Goal: Contribute content: Contribute content

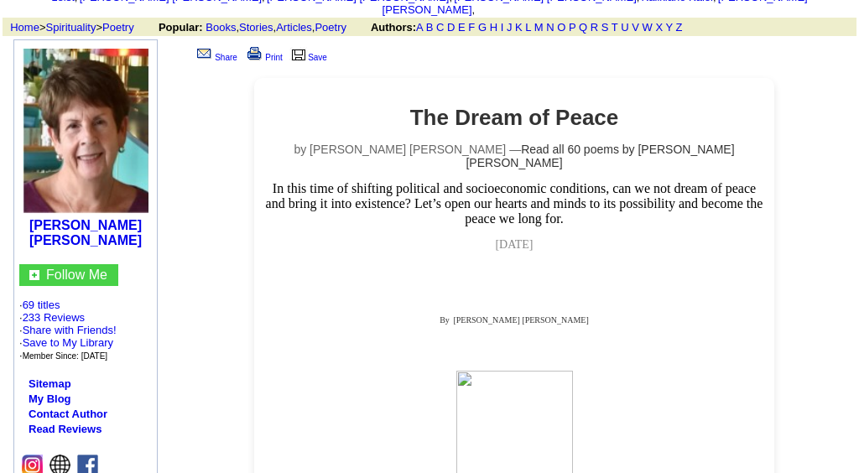
scroll to position [117, 0]
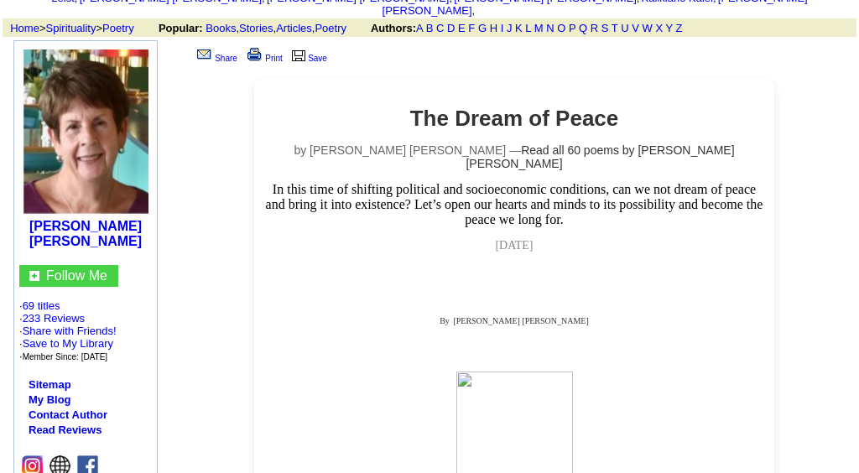
click at [523, 371] on img at bounding box center [514, 435] width 117 height 128
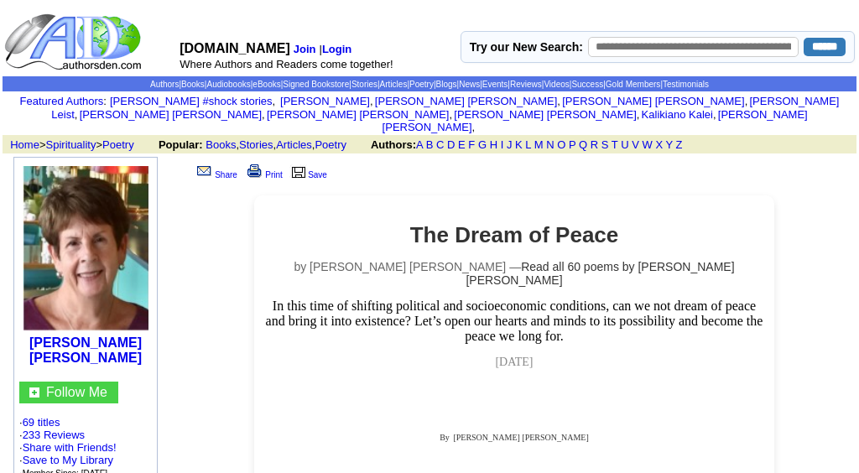
scroll to position [0, 0]
click at [344, 48] on b "Login" at bounding box center [336, 49] width 29 height 13
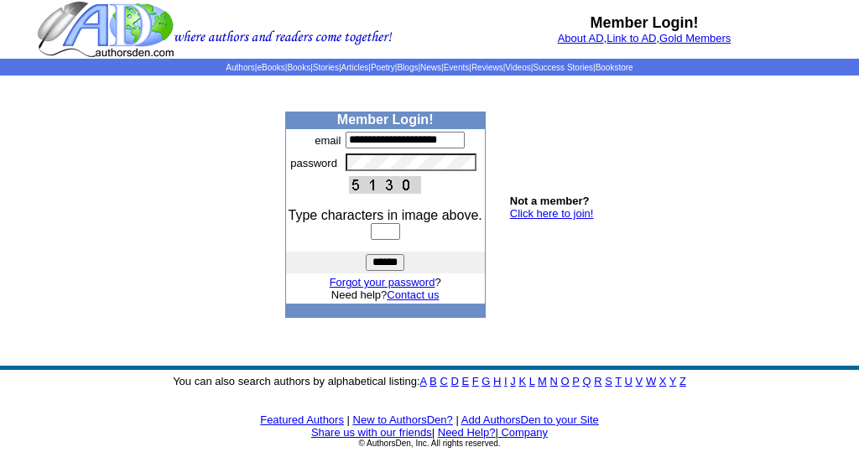
type input "**********"
click at [381, 240] on input "text" at bounding box center [385, 231] width 29 height 17
type input "****"
click at [382, 271] on input "******" at bounding box center [385, 262] width 39 height 17
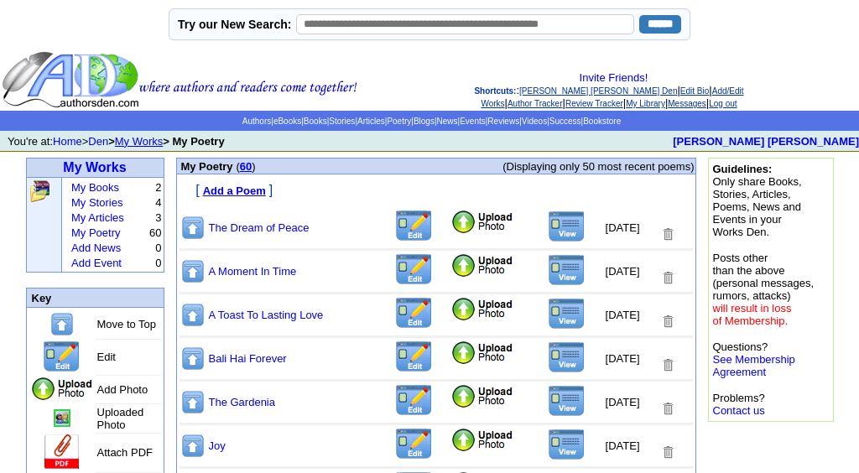
click at [394, 235] on img at bounding box center [413, 226] width 39 height 33
click at [450, 230] on img at bounding box center [482, 222] width 64 height 25
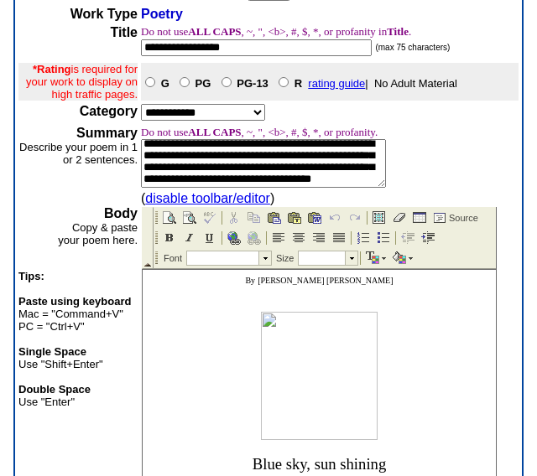
scroll to position [114, 0]
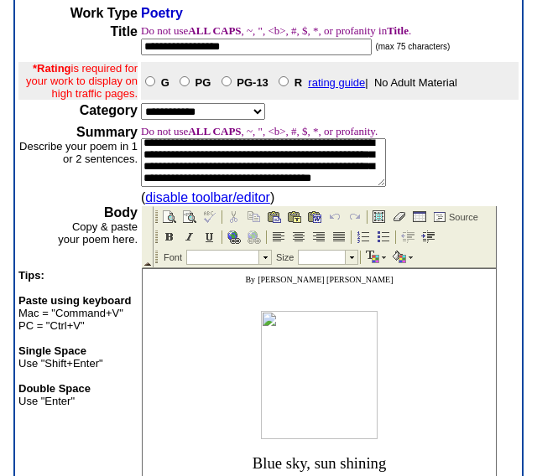
click at [387, 383] on p at bounding box center [319, 375] width 345 height 128
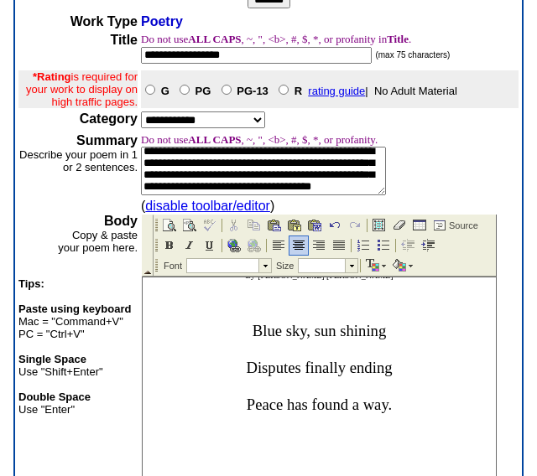
scroll to position [9, 0]
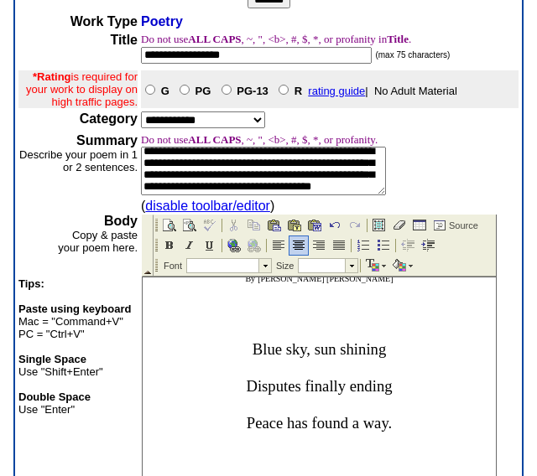
click at [320, 309] on span at bounding box center [319, 302] width 3 height 14
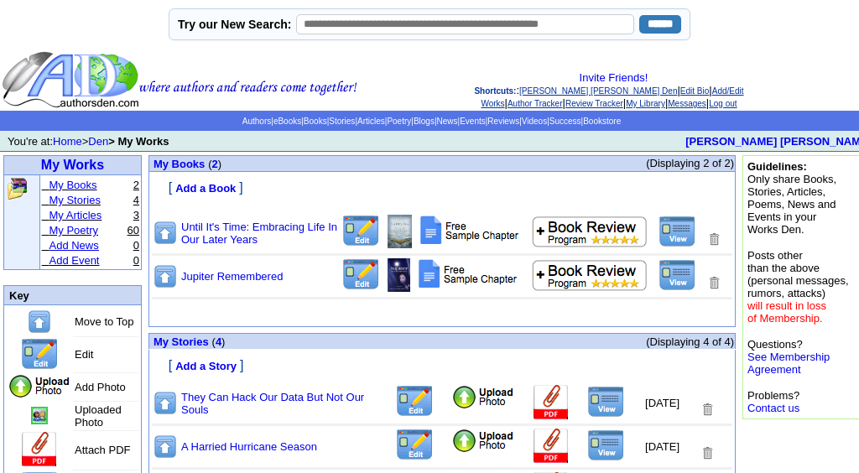
click at [80, 252] on link "Add News" at bounding box center [73, 245] width 49 height 13
click at [741, 8] on td "Try our New Search: ******" at bounding box center [429, 24] width 859 height 49
click at [86, 236] on link "My Poetry" at bounding box center [73, 230] width 49 height 13
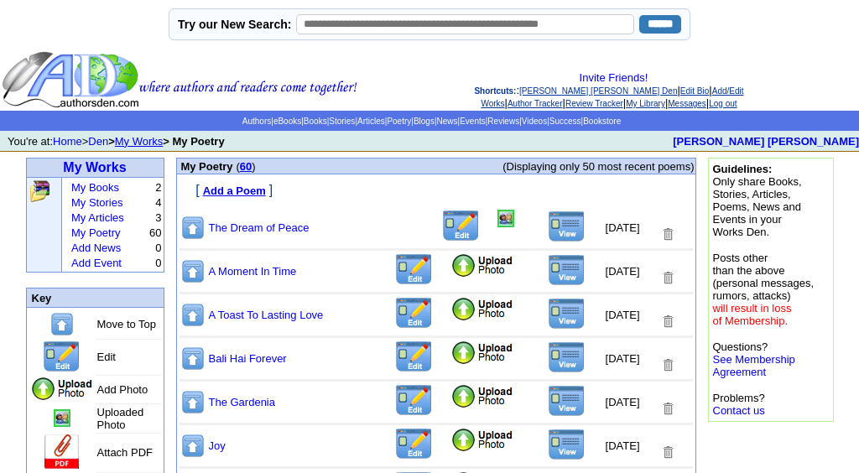
click at [444, 236] on img at bounding box center [460, 226] width 39 height 33
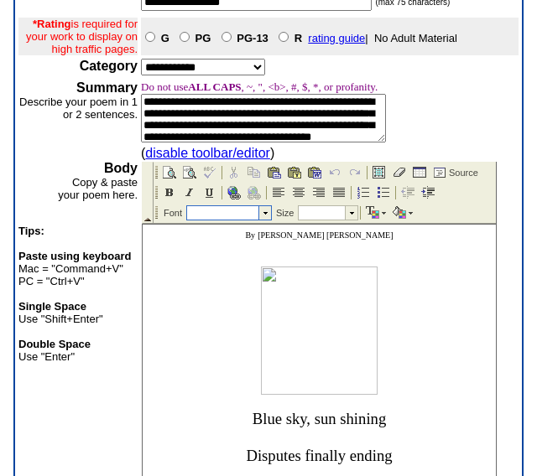
scroll to position [174, 0]
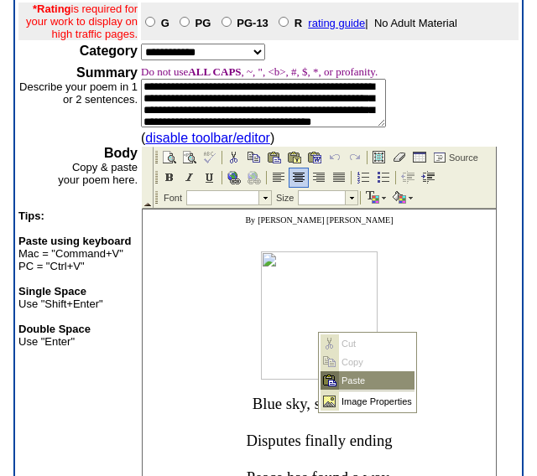
click at [341, 374] on td "Paste" at bounding box center [376, 380] width 75 height 18
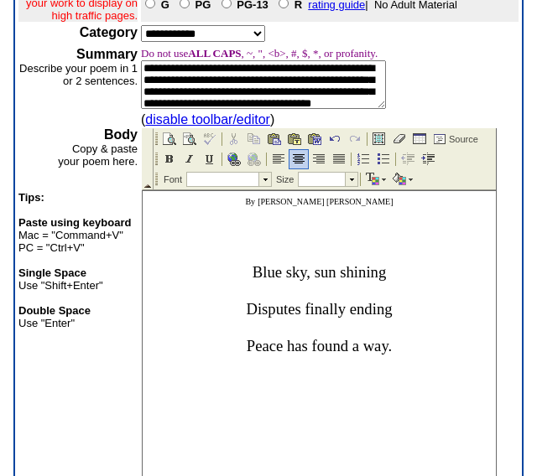
scroll to position [191, 0]
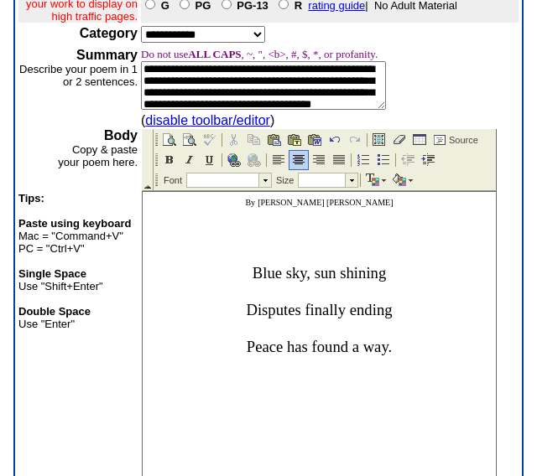
click at [422, 234] on p at bounding box center [319, 226] width 345 height 15
click at [345, 293] on td "Paste" at bounding box center [353, 297] width 29 height 18
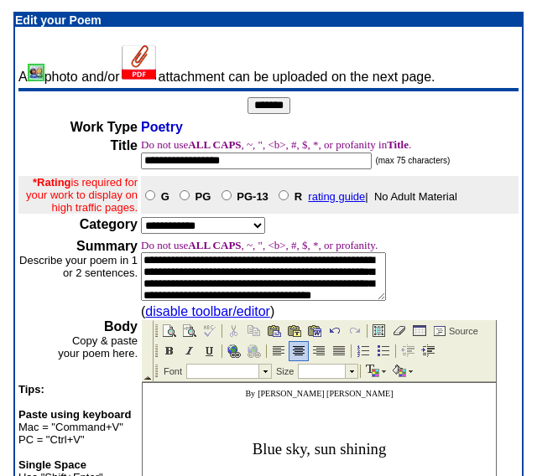
scroll to position [0, 0]
click at [267, 103] on input "*******" at bounding box center [268, 105] width 43 height 17
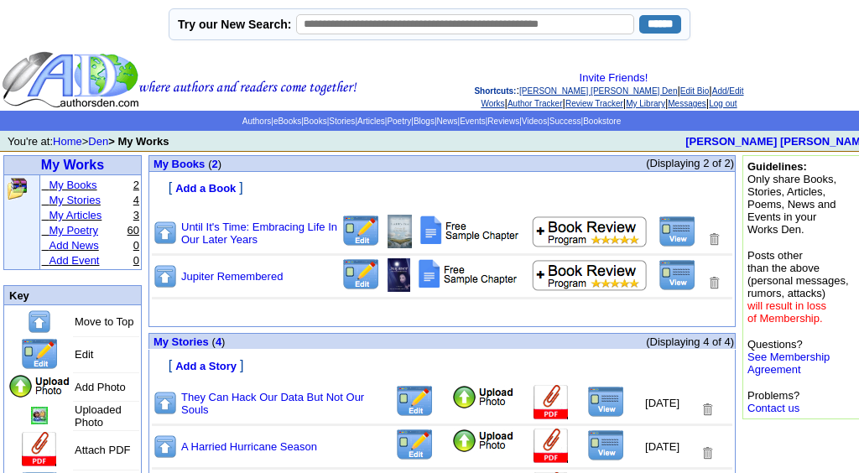
click at [57, 235] on link "My Poetry" at bounding box center [73, 230] width 49 height 13
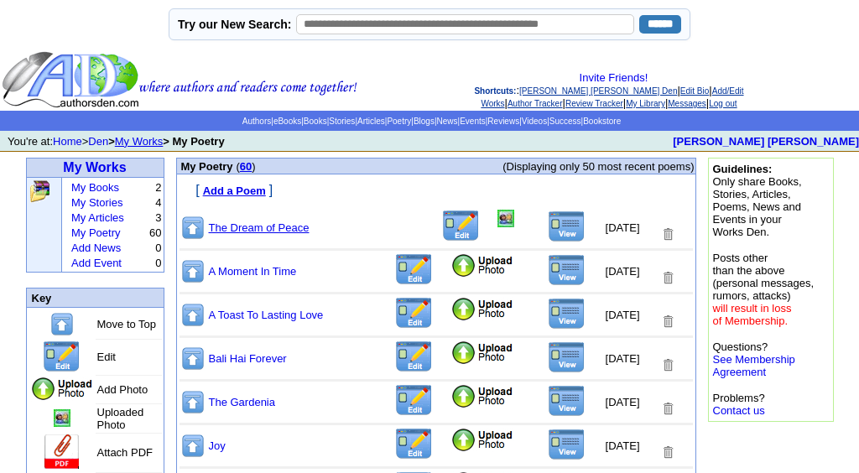
click at [238, 231] on link "The Dream of Peace" at bounding box center [259, 227] width 101 height 13
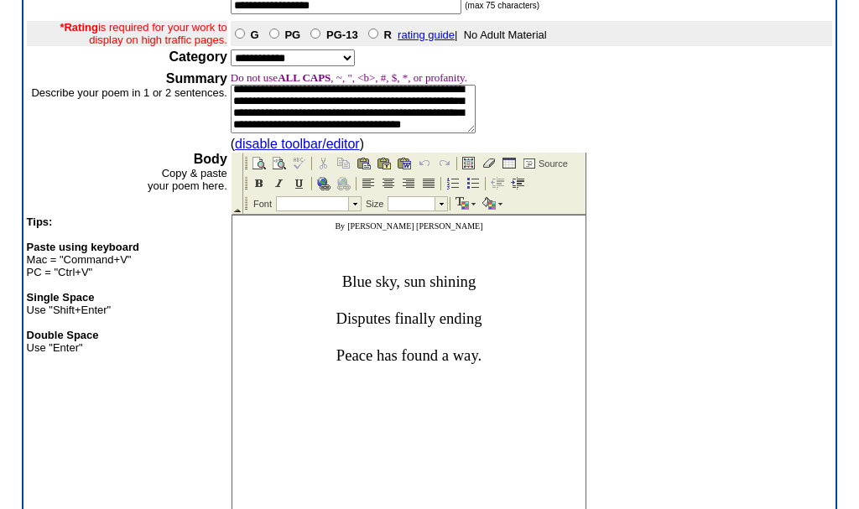
scroll to position [153, 0]
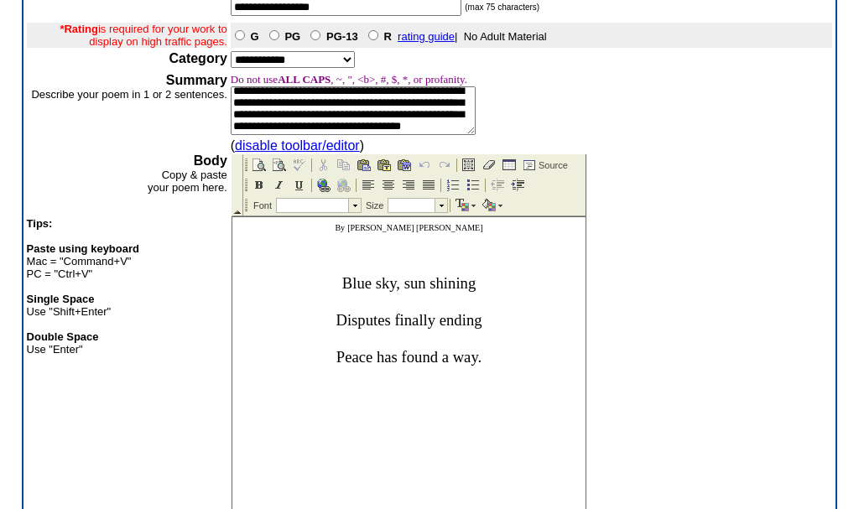
click at [486, 366] on p "Peace has found a way." at bounding box center [408, 357] width 345 height 18
click at [495, 231] on p "By Myra Wexler Darwish" at bounding box center [408, 227] width 345 height 13
click at [366, 258] on span "A Senjru poem)" at bounding box center [408, 251] width 85 height 14
click at [493, 259] on p "(A Senjru poem)" at bounding box center [408, 251] width 345 height 15
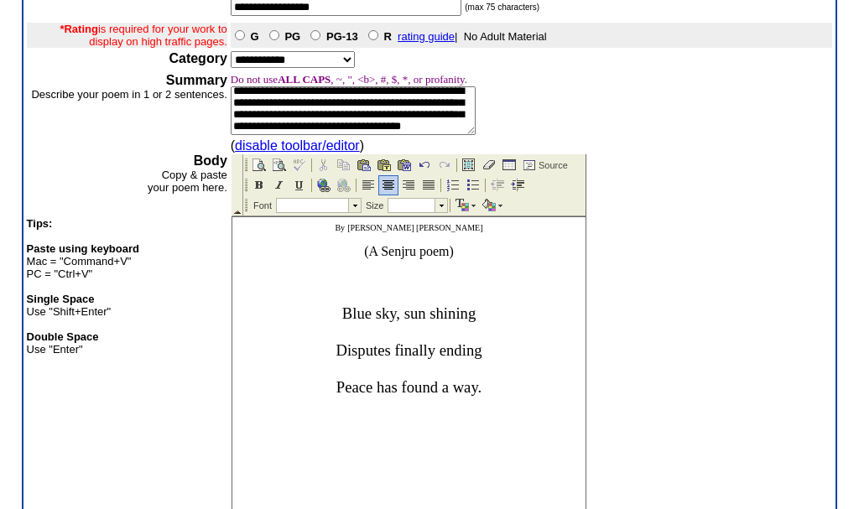
click at [420, 440] on p at bounding box center [408, 433] width 345 height 13
drag, startPoint x: 471, startPoint y: 489, endPoint x: 681, endPoint y: 717, distance: 309.7
click at [471, 489] on td "Paste" at bounding box center [477, 494] width 29 height 18
drag, startPoint x: 362, startPoint y: 455, endPoint x: 433, endPoint y: 446, distance: 71.9
drag, startPoint x: 433, startPoint y: 446, endPoint x: 394, endPoint y: 446, distance: 39.4
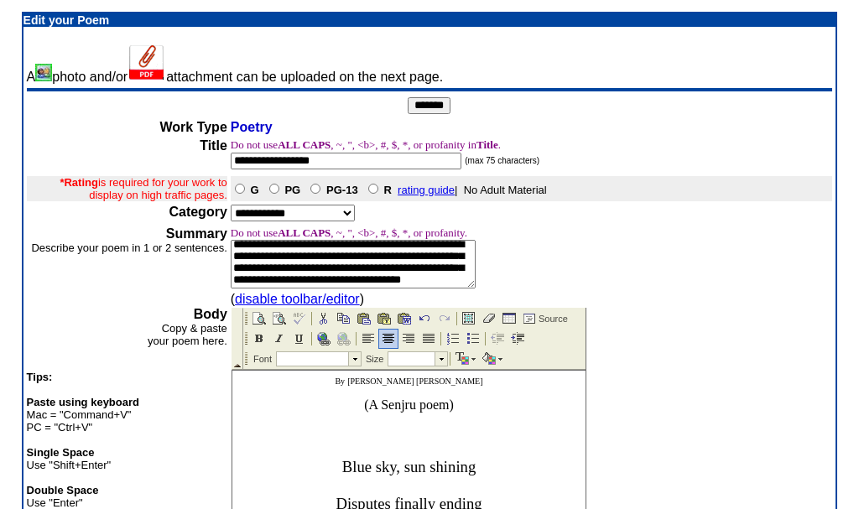
scroll to position [0, 0]
click at [424, 100] on input "*******" at bounding box center [428, 105] width 43 height 17
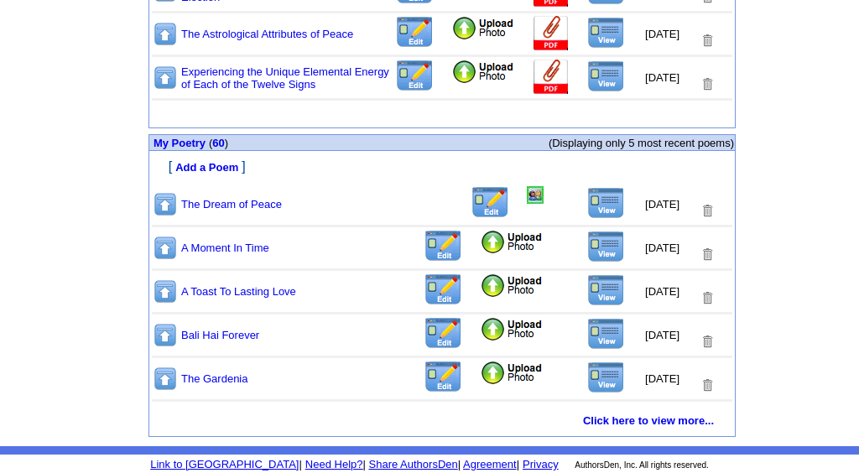
scroll to position [739, 0]
click at [236, 200] on link "The Dream of Peace" at bounding box center [231, 204] width 101 height 13
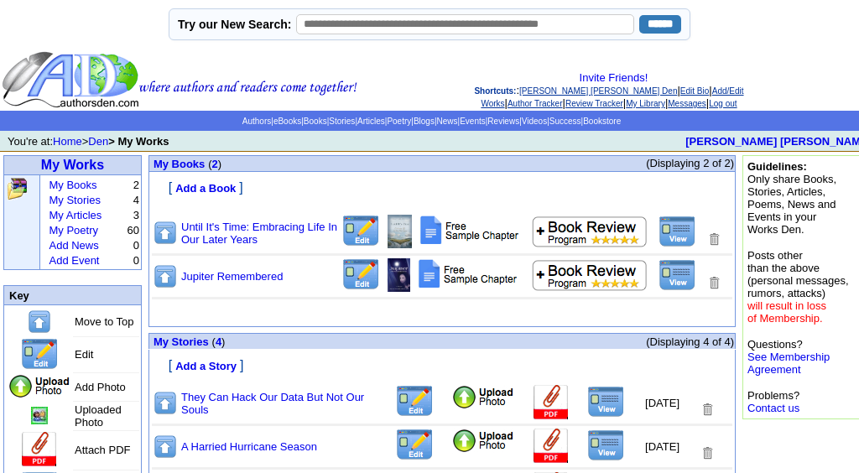
scroll to position [0, 0]
click at [69, 148] on link "Home" at bounding box center [67, 141] width 29 height 13
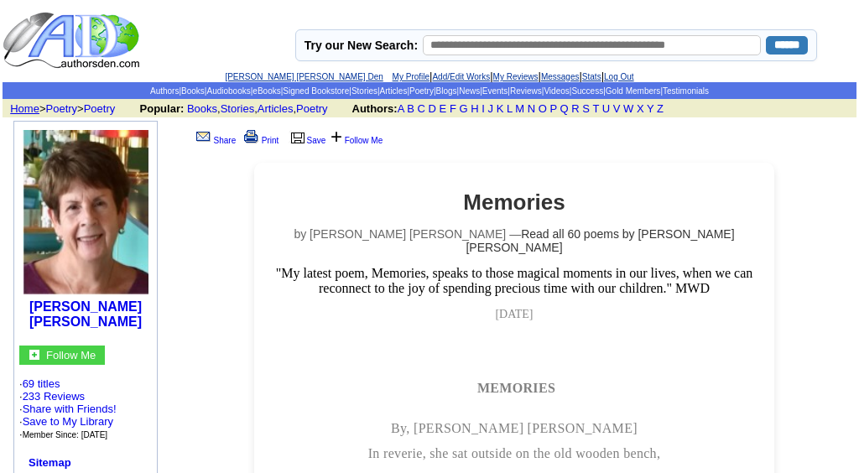
click at [29, 111] on link "Home" at bounding box center [24, 108] width 29 height 13
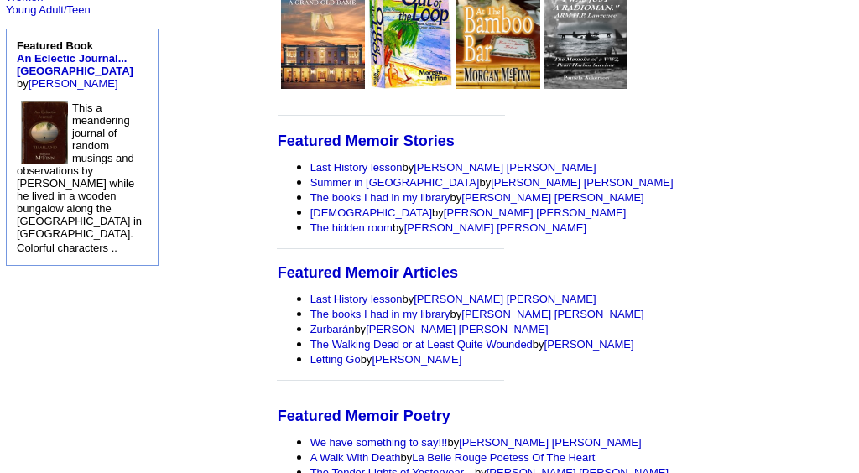
scroll to position [897, 0]
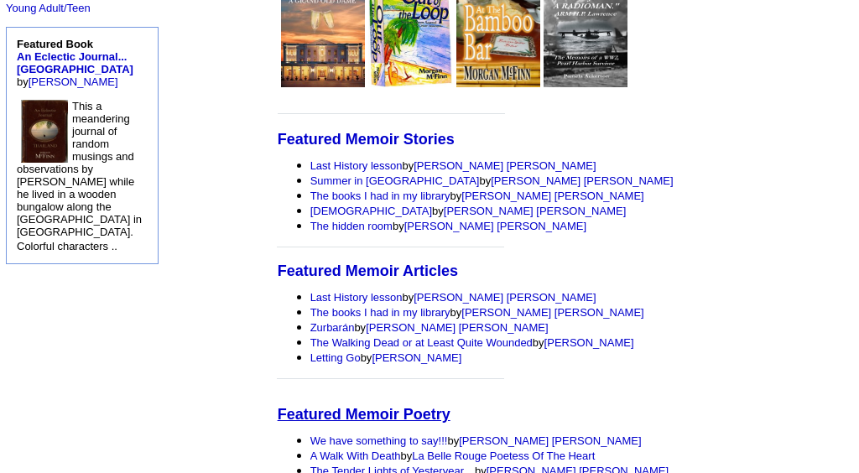
click at [278, 407] on font "Featured Memoir Poetry" at bounding box center [364, 414] width 173 height 17
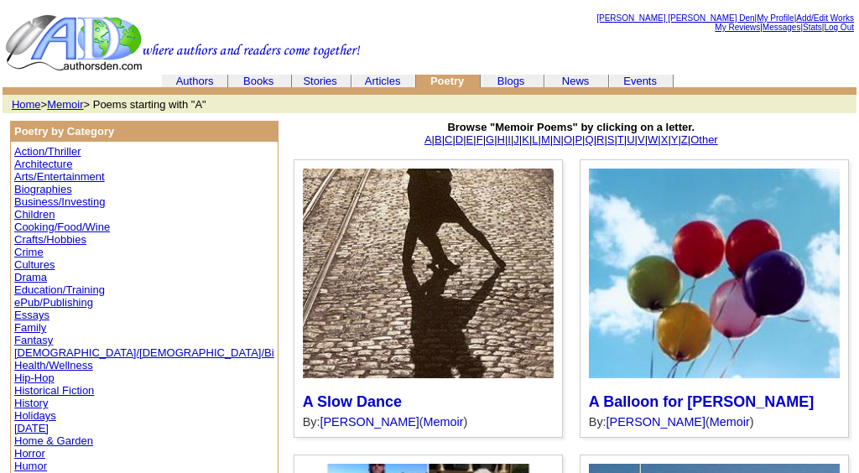
click at [709, 17] on link "[PERSON_NAME] [PERSON_NAME] Den" at bounding box center [675, 17] width 158 height 9
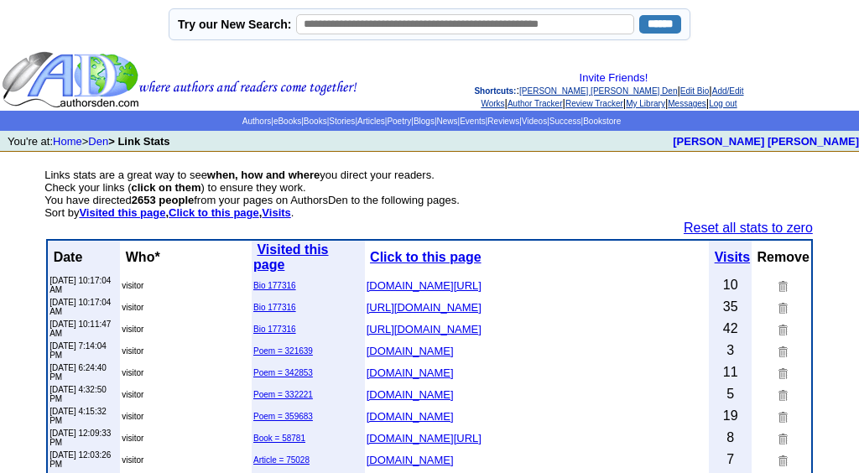
click at [267, 346] on link "Poem = 321639" at bounding box center [283, 350] width 60 height 9
click at [563, 99] on link "Author Tracker" at bounding box center [534, 103] width 55 height 9
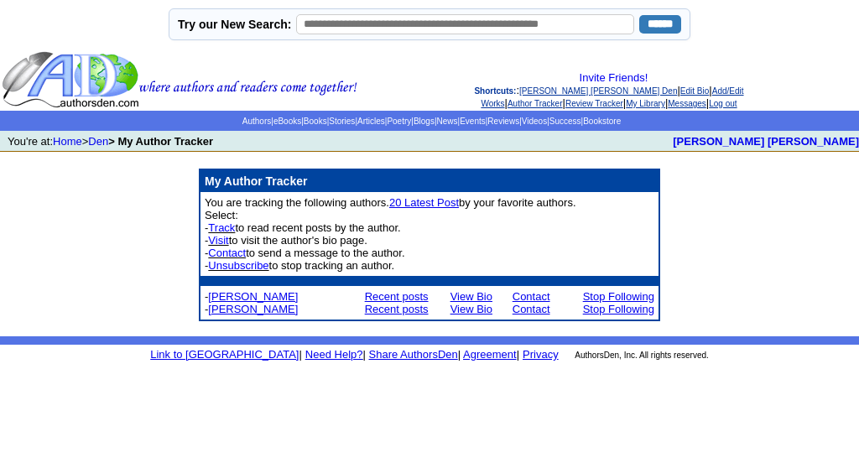
click at [246, 303] on link "Judith Bailey" at bounding box center [253, 296] width 90 height 13
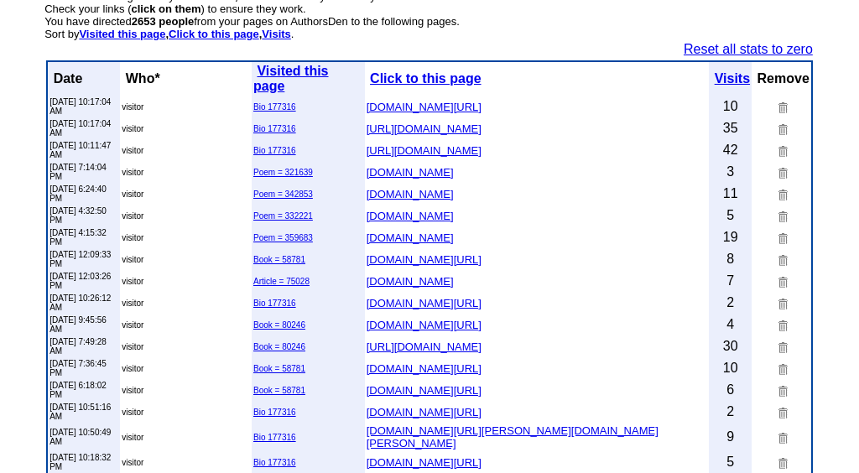
scroll to position [179, 0]
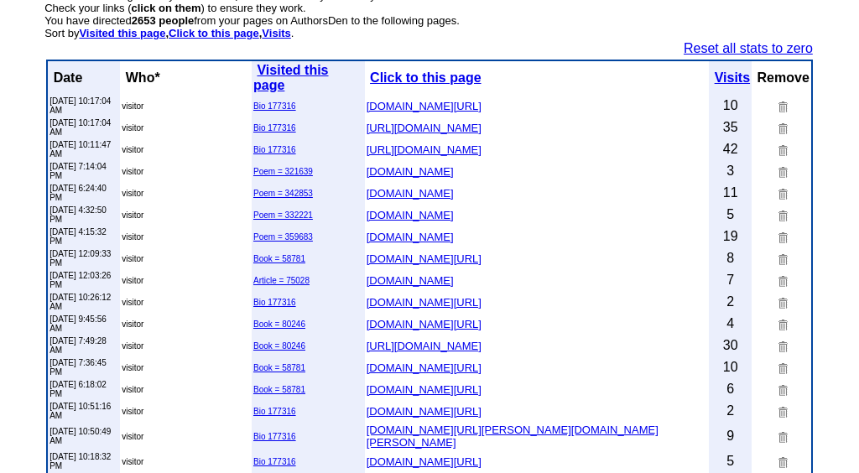
click at [262, 189] on link "Poem = 342853" at bounding box center [283, 193] width 60 height 9
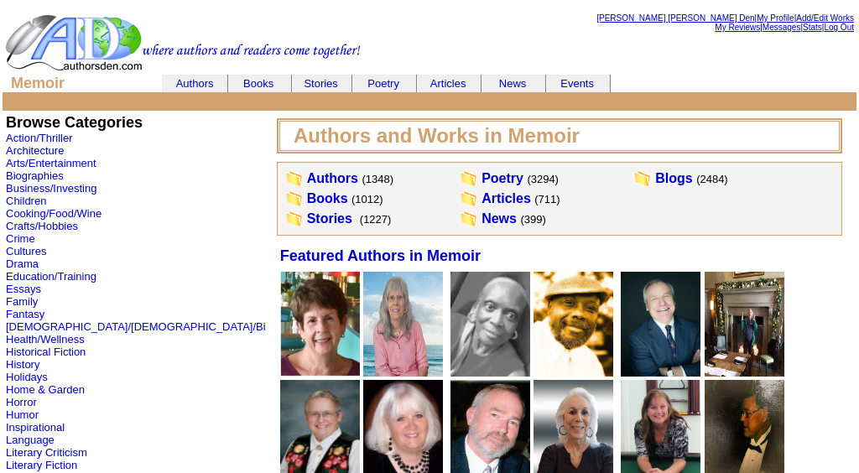
scroll to position [897, 0]
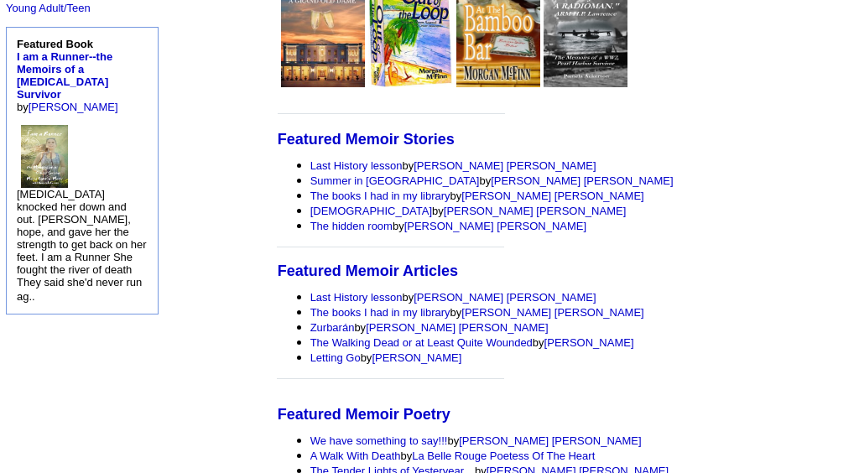
click at [153, 119] on td "Sepsis knocked her down and out. Faith, hope, and gave her the strength to get …" at bounding box center [82, 214] width 143 height 190
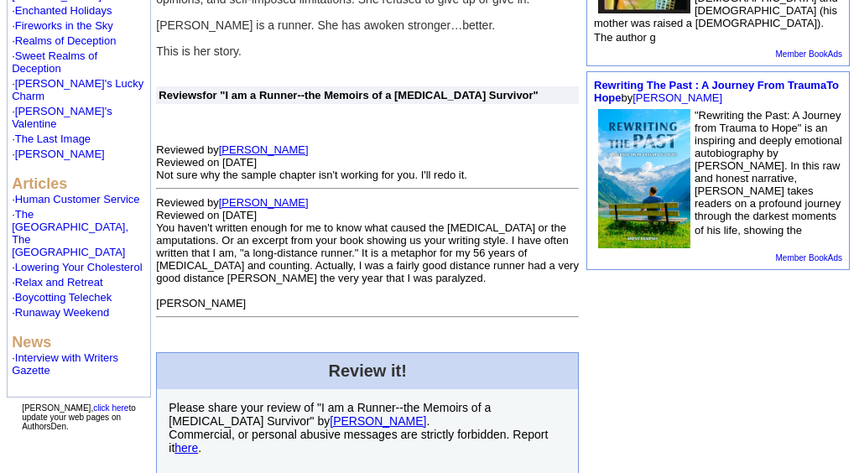
scroll to position [755, 0]
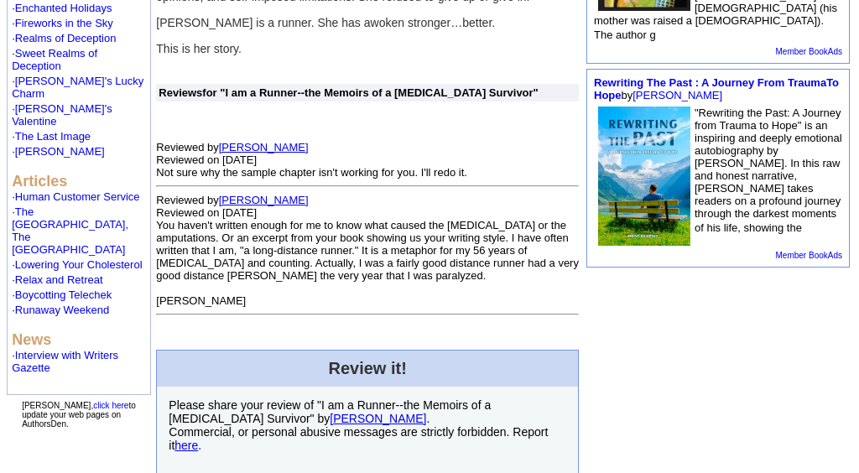
click at [552, 223] on div "You haven't written enough for me to know what caused the sepsis or the amputat…" at bounding box center [367, 263] width 423 height 88
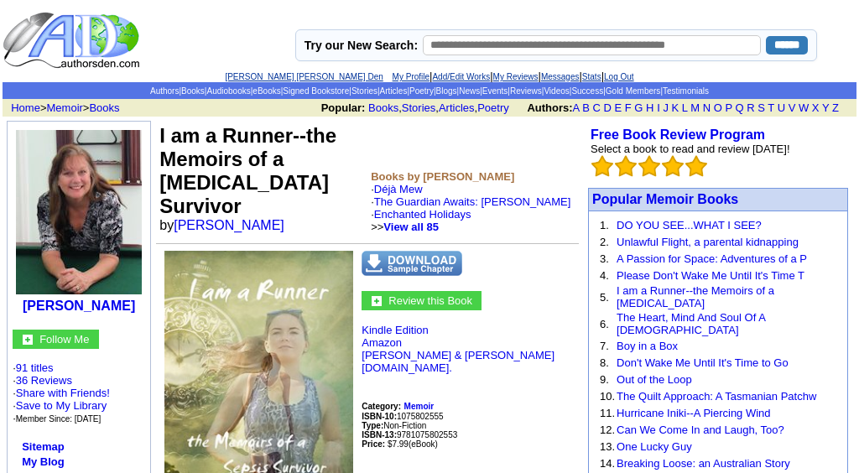
scroll to position [0, 0]
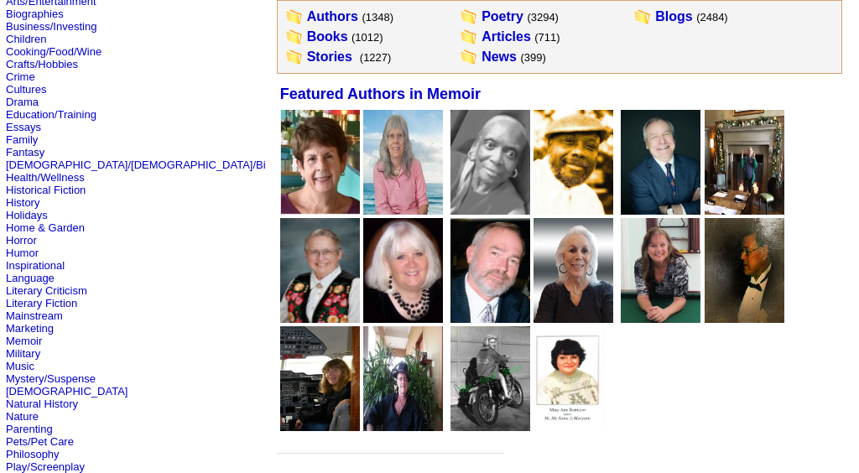
scroll to position [182, 0]
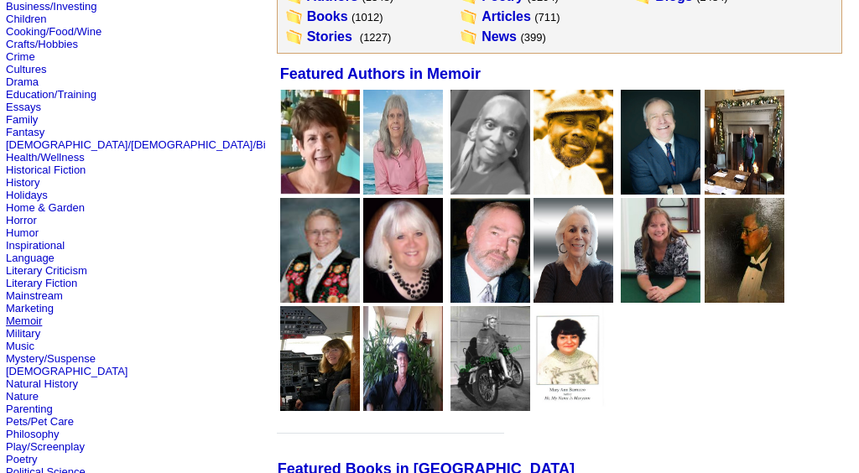
click at [21, 319] on link "Memoir" at bounding box center [24, 320] width 36 height 13
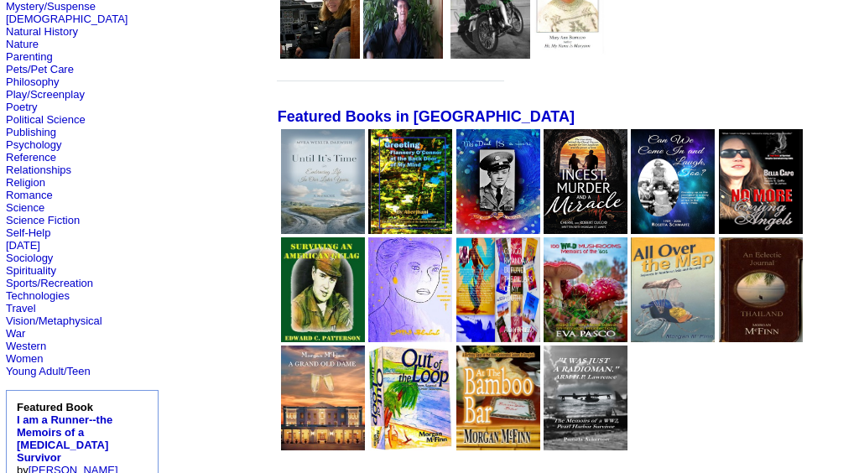
scroll to position [539, 0]
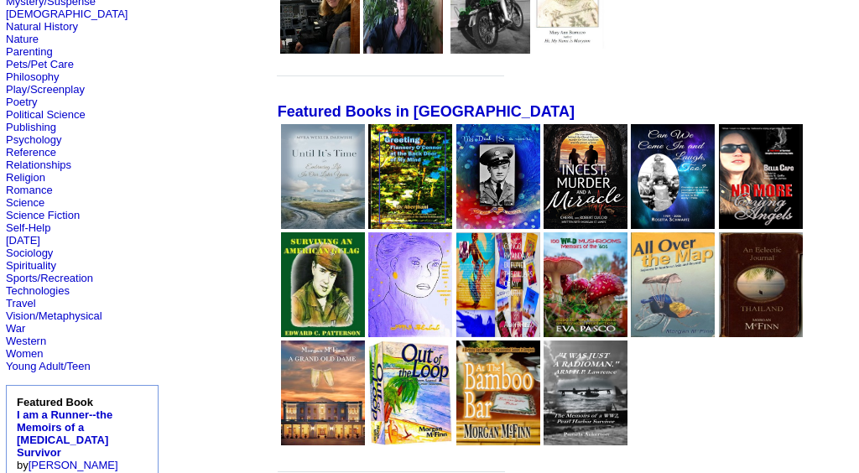
click at [281, 177] on img at bounding box center [323, 176] width 84 height 105
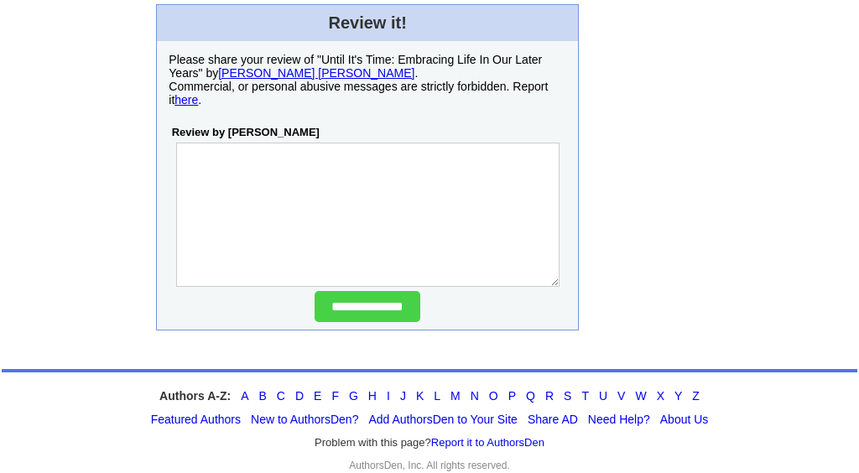
scroll to position [1904, 0]
